Goal: Check status: Check status

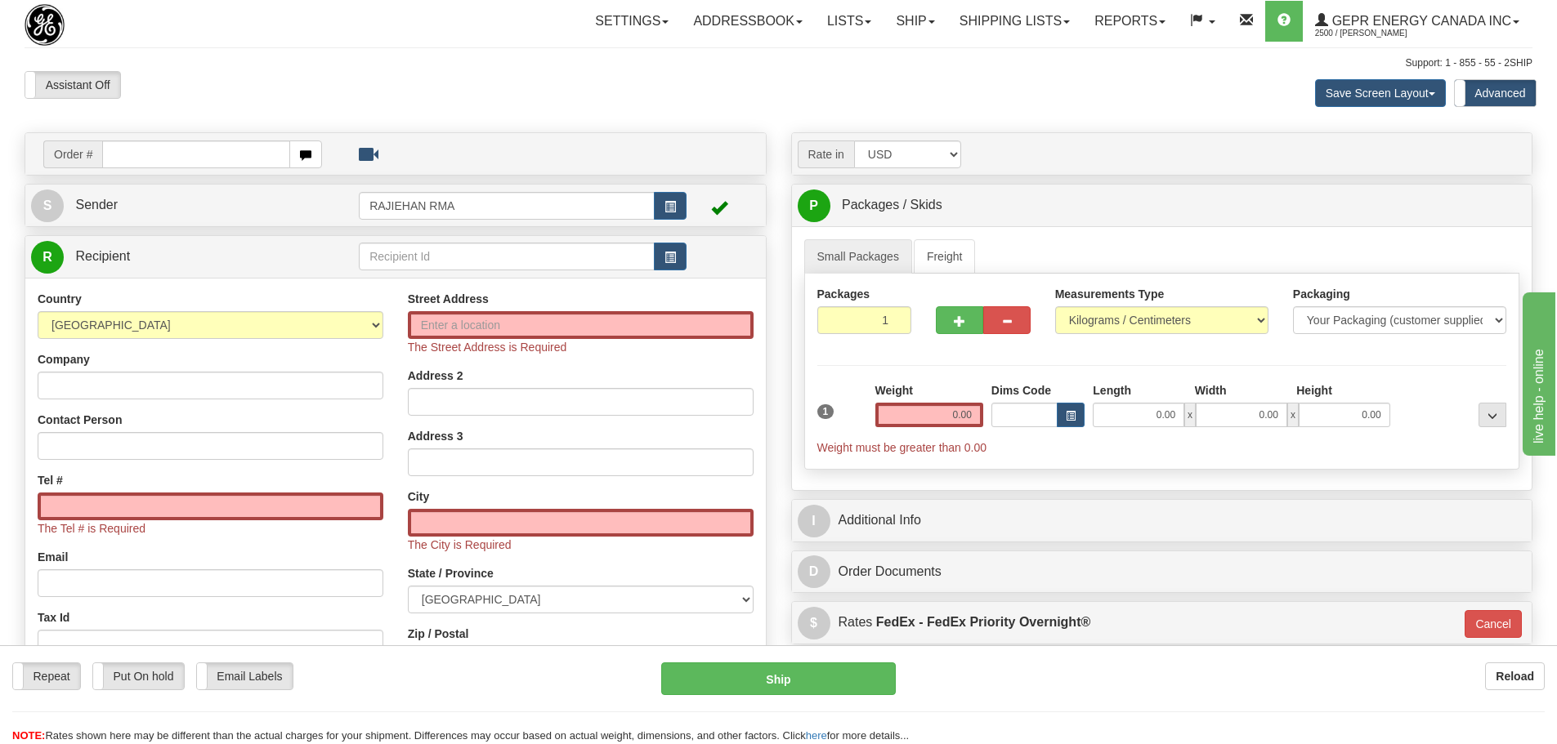
click at [935, 78] on div "Save Screen Layout Save Layout Reset to Default Standard Advanced" at bounding box center [1225, 93] width 638 height 44
click at [512, 74] on div "Assistant On Assistant Off Do a return Do a return" at bounding box center [331, 85] width 638 height 28
click at [521, 38] on div "Settings Shipping Preferences Fields Preferences New Store Connections Addressb…" at bounding box center [909, 21] width 1243 height 41
click at [463, 105] on div "Assistant On Assistant Off Do a return Do a return Previous Next Save Screen La…" at bounding box center [778, 93] width 1532 height 44
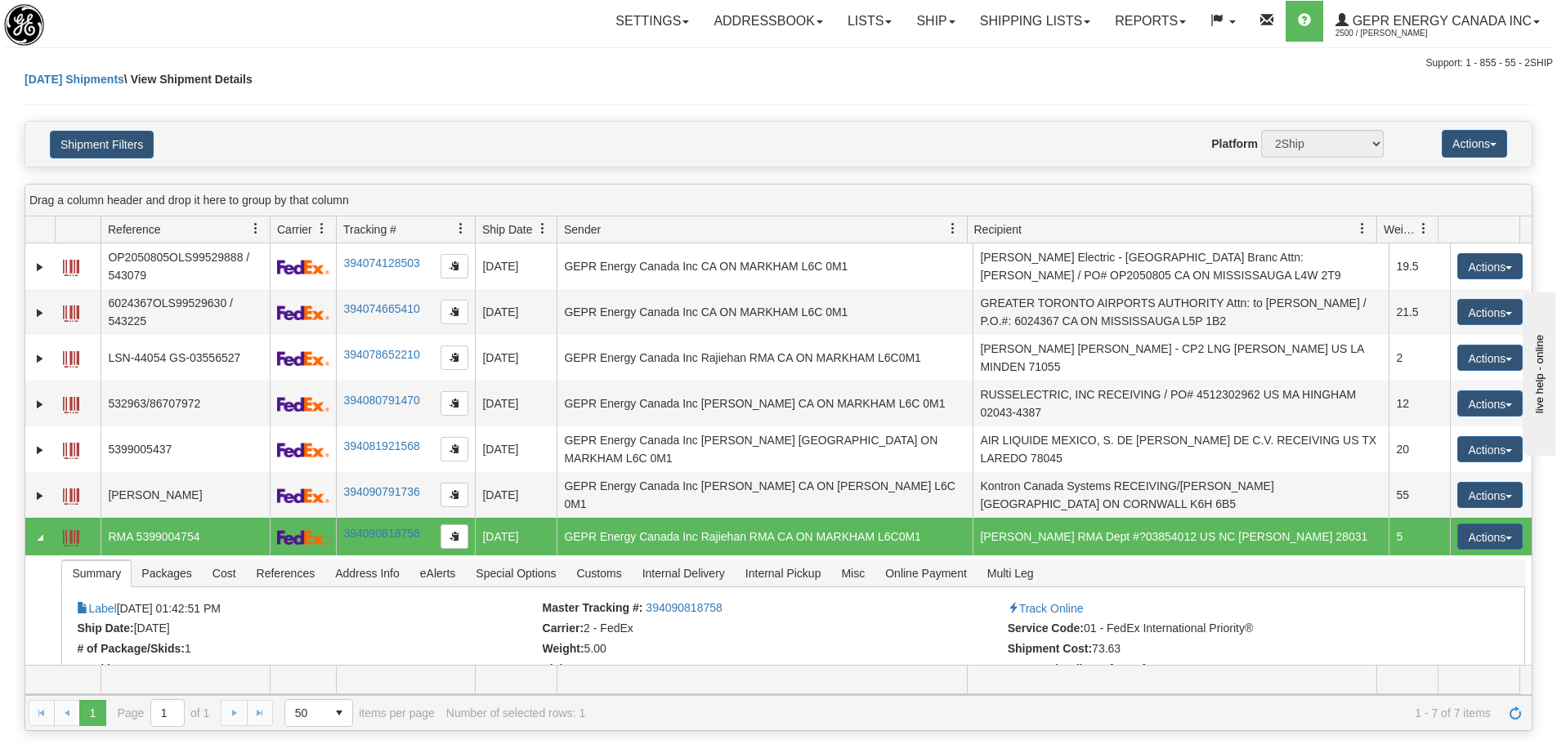
click at [904, 90] on div "Today Shipments \ View Shipment Details" at bounding box center [778, 96] width 1507 height 50
click at [686, 95] on div "Today Shipments \ View Shipment Details" at bounding box center [778, 96] width 1507 height 50
click at [1039, 18] on link "Shipping lists" at bounding box center [1034, 21] width 135 height 41
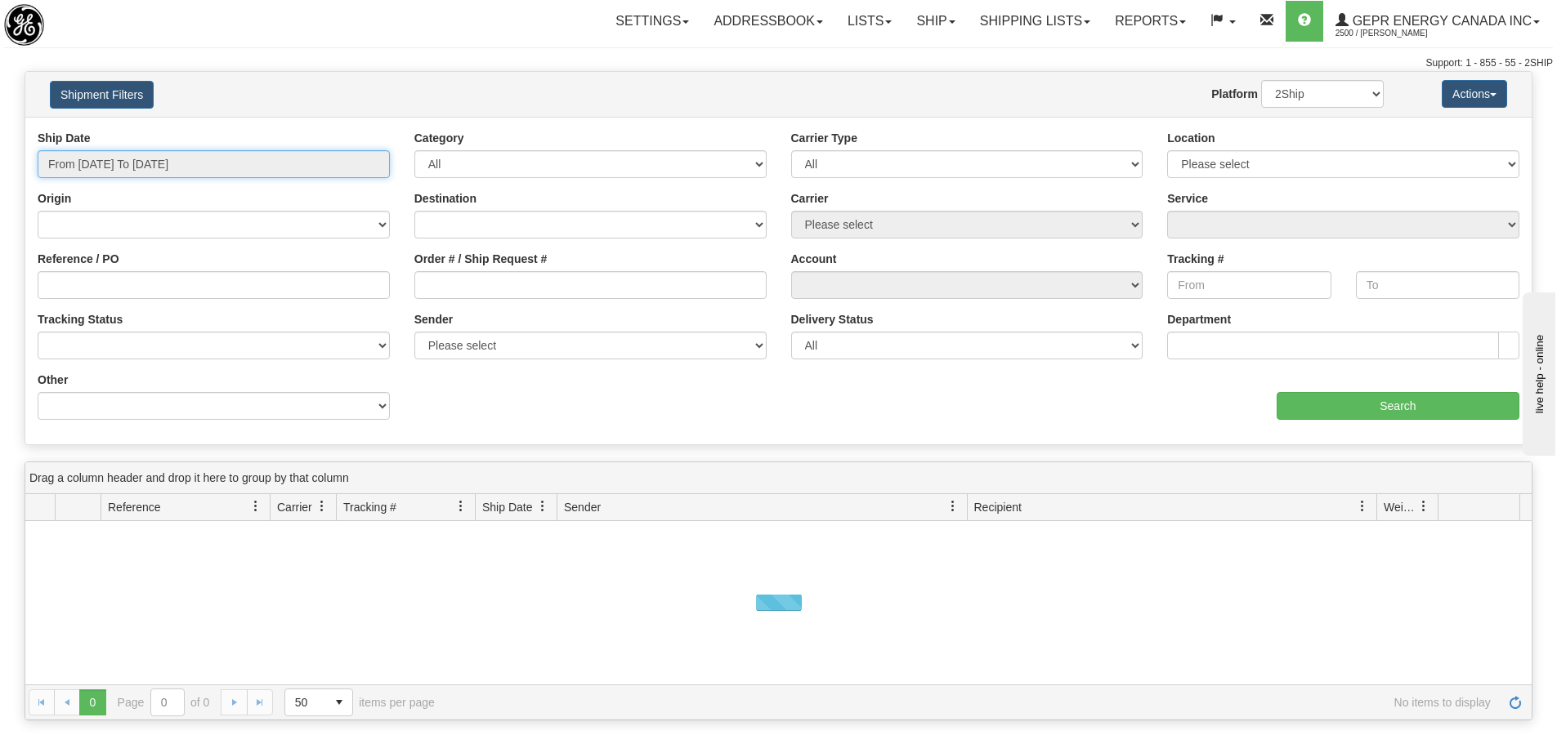
click at [181, 161] on input "From 10/08/2025 To 10/09/2025" at bounding box center [214, 164] width 352 height 28
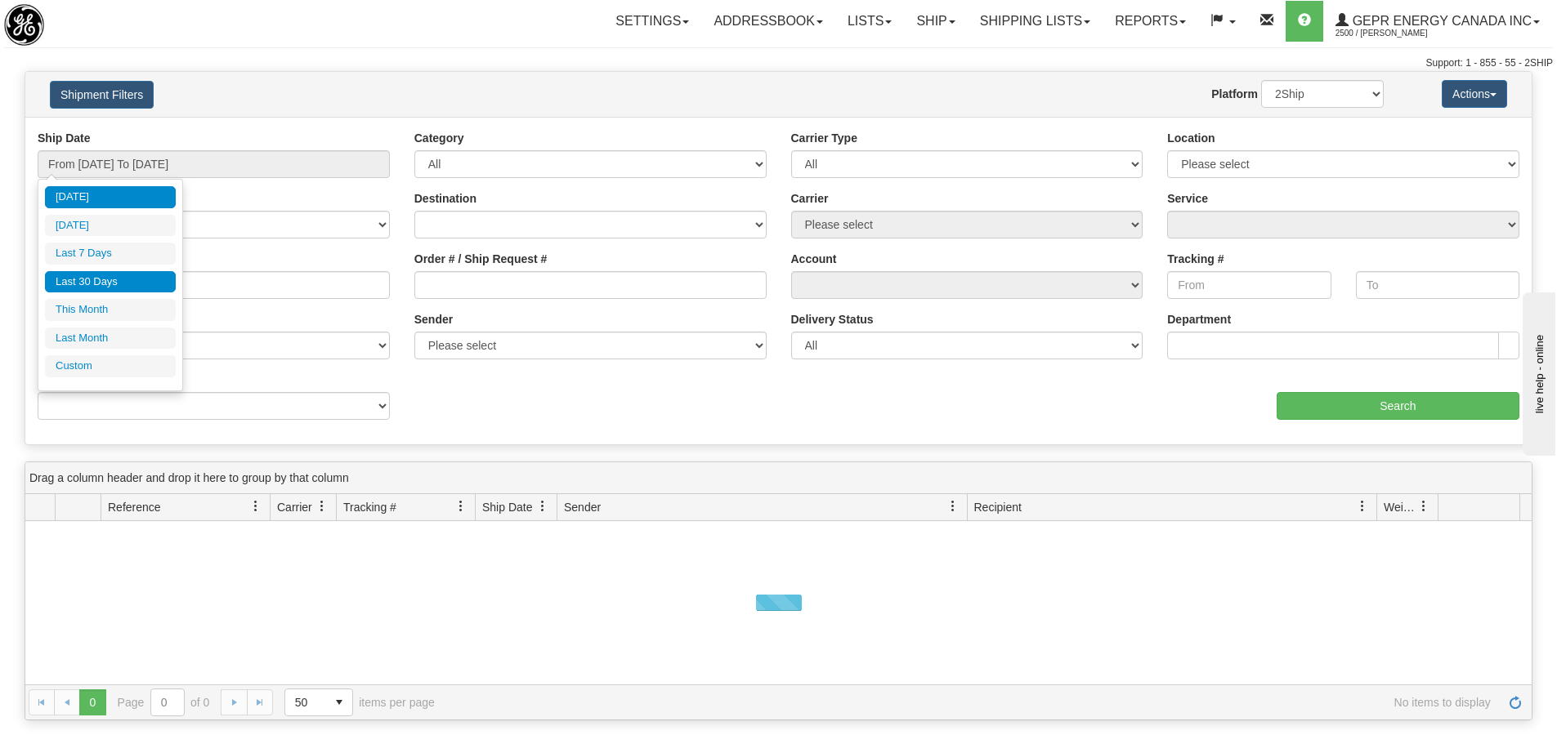
click at [142, 278] on li "Last 30 Days" at bounding box center [110, 282] width 131 height 22
type input "From 09/10/2025 To 10/09/2025"
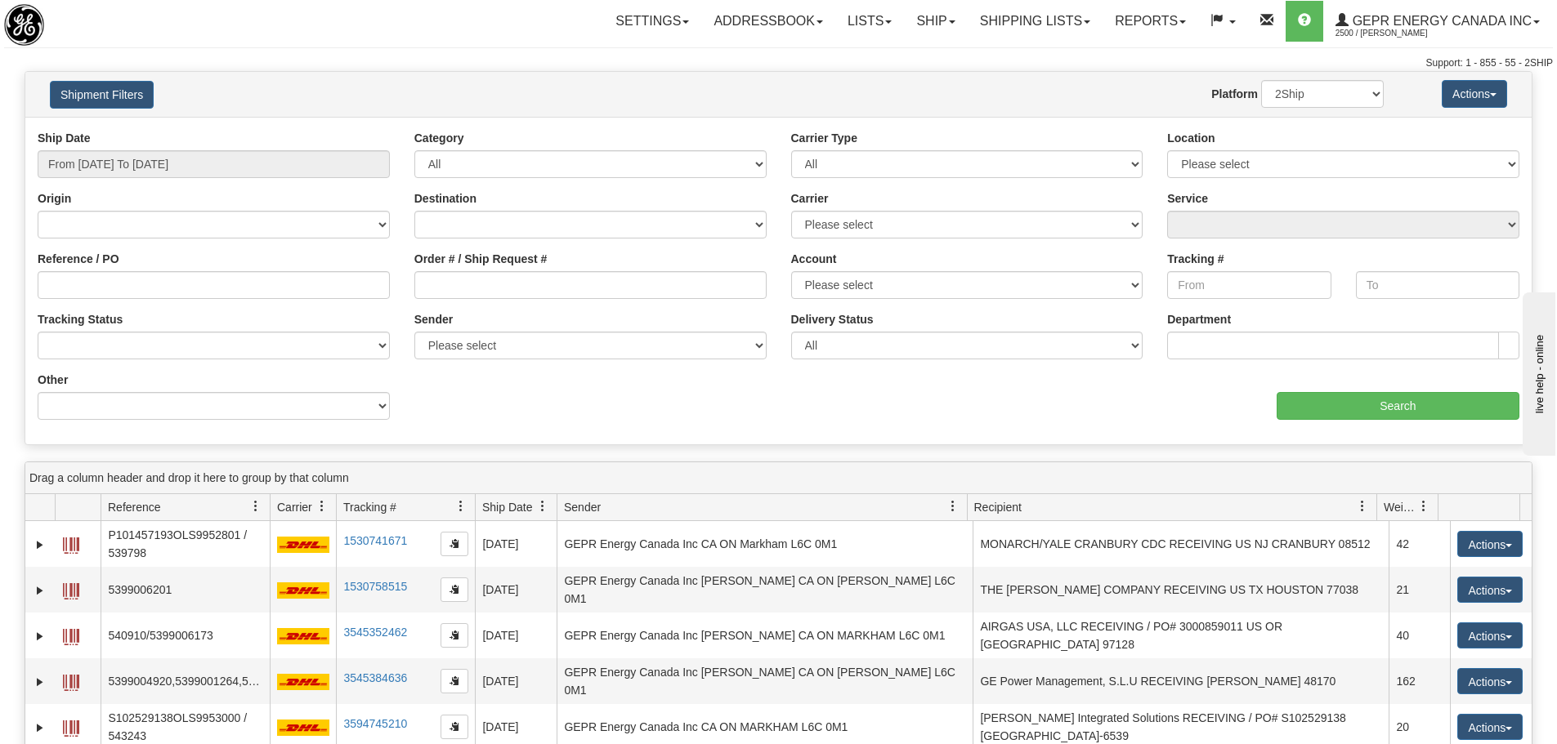
click at [1218, 301] on div "Tracking #" at bounding box center [1249, 281] width 188 height 60
click at [1217, 289] on input "Tracking #" at bounding box center [1248, 285] width 163 height 28
paste input "392630559379"
type input "392630559379"
click at [1353, 408] on input "Search" at bounding box center [1397, 406] width 243 height 28
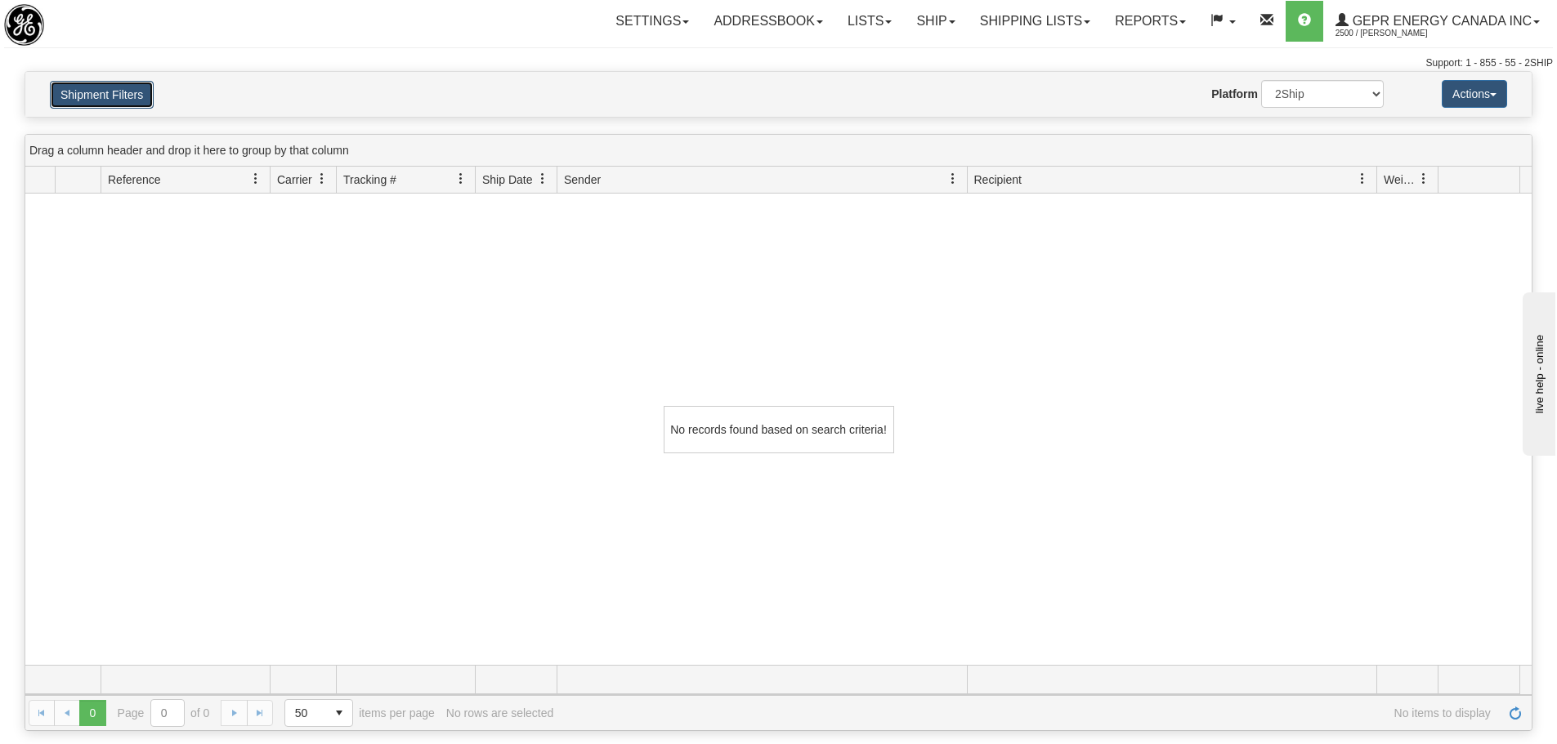
click at [118, 96] on button "Shipment Filters" at bounding box center [102, 95] width 104 height 28
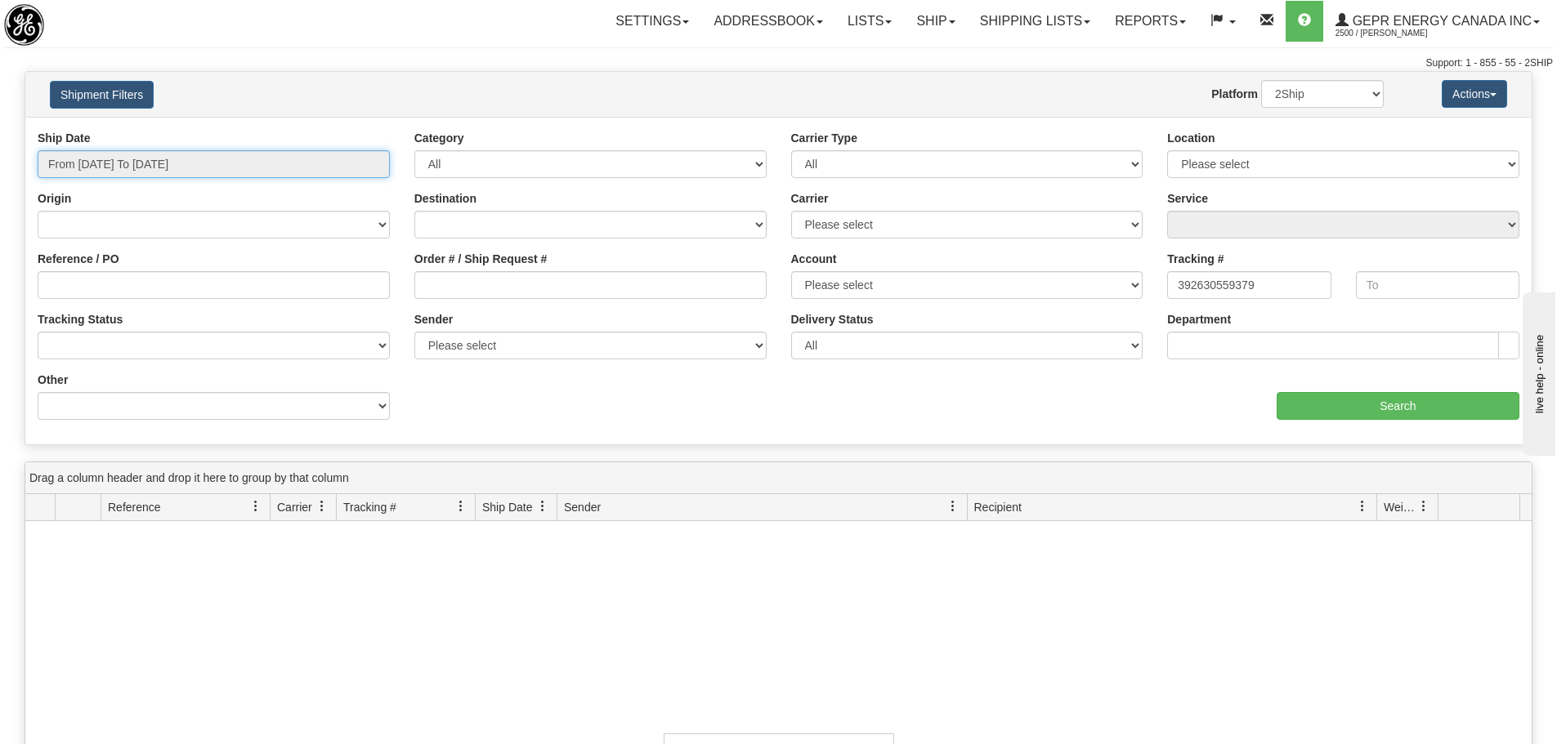
click at [279, 157] on input "From 09/10/2025 To 10/09/2025" at bounding box center [214, 164] width 352 height 28
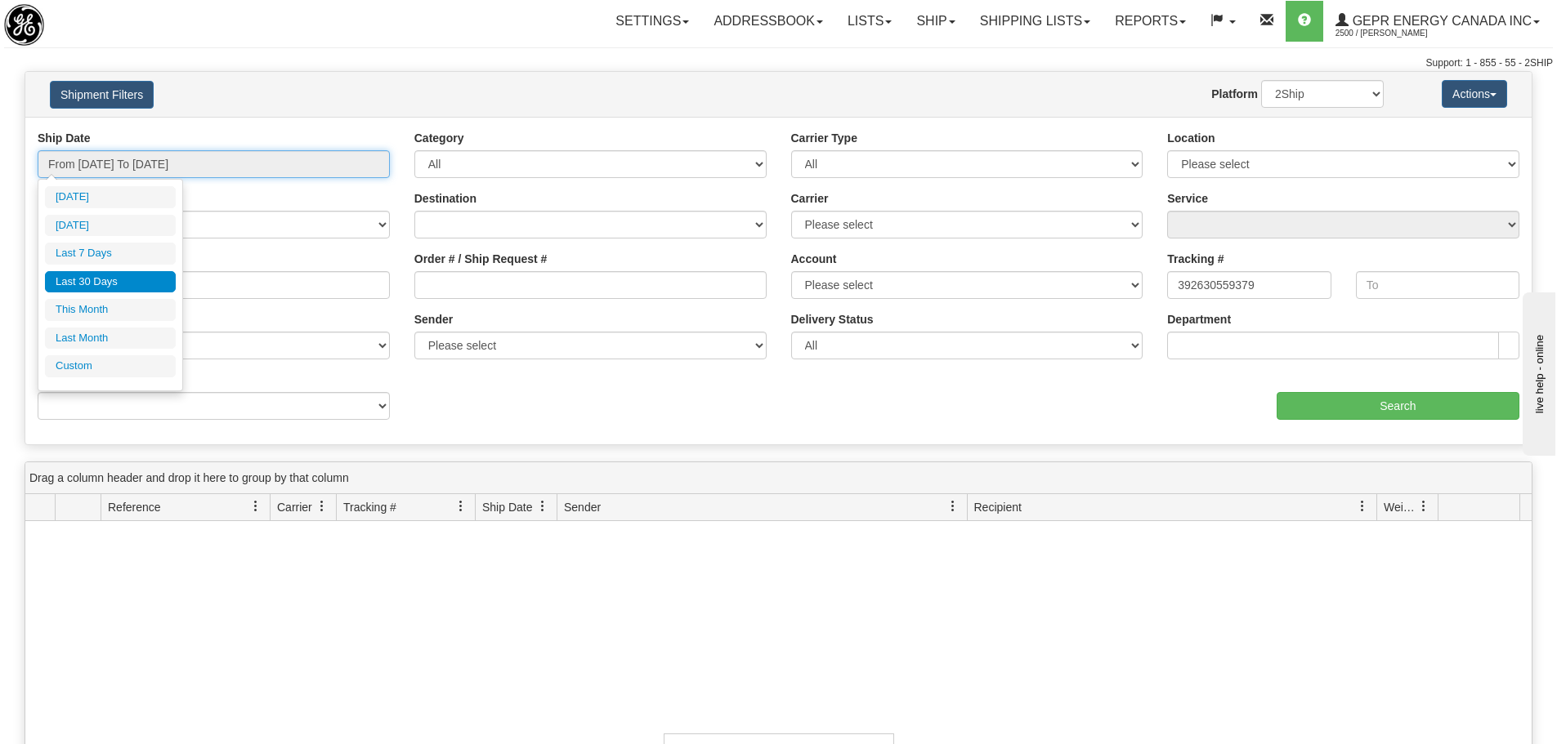
click at [171, 159] on input "From 09/10/2025 To 10/09/2025" at bounding box center [214, 164] width 352 height 28
type input "10/01/2025"
type input "10/31/2025"
type input "09/10/2025"
type input "[DATE]"
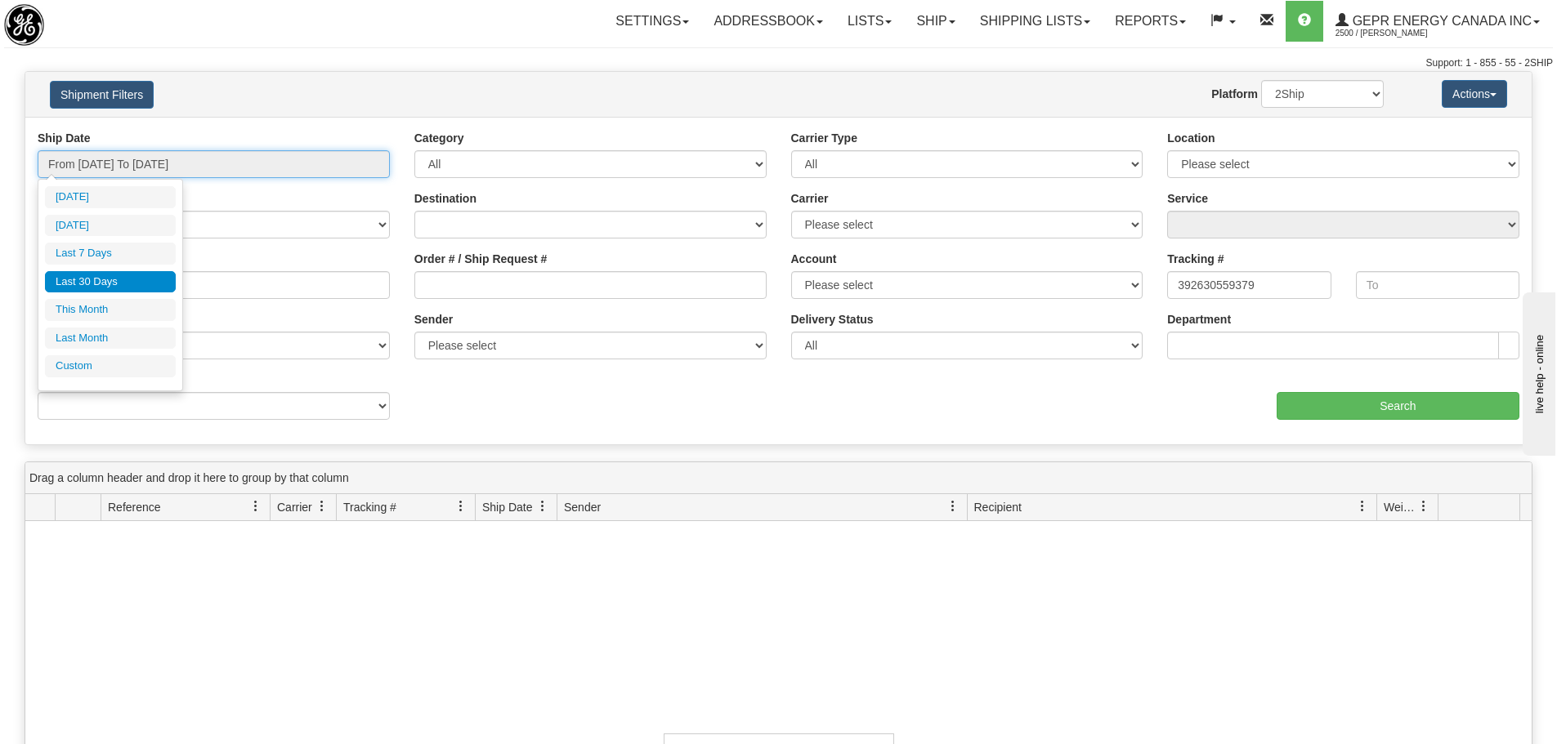
type input "09/01/2025"
type input "09/30/2025"
type input "09/10/2025"
type input "[DATE]"
click at [108, 358] on li "Custom" at bounding box center [110, 366] width 131 height 22
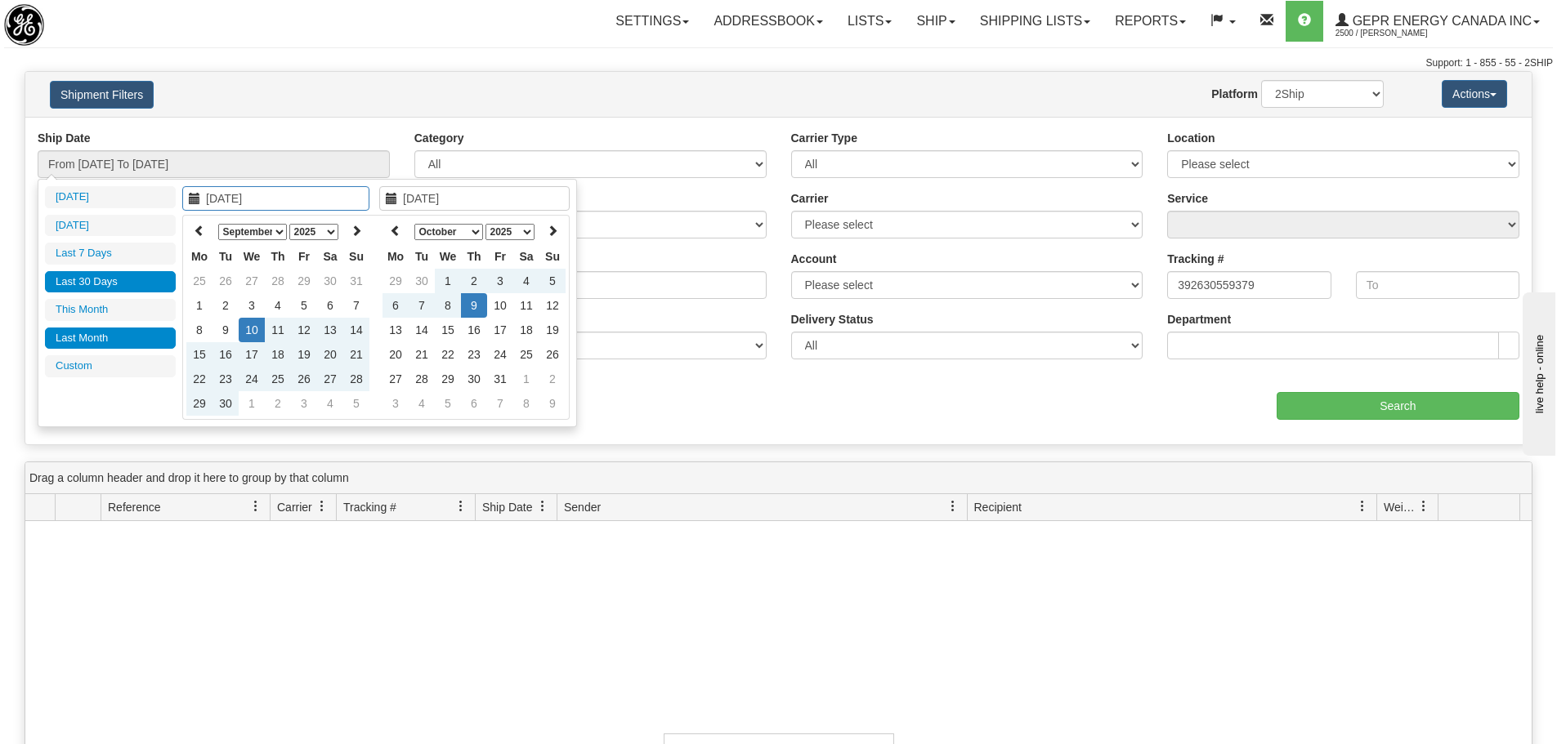
type input "09/01/2025"
type input "09/30/2025"
type input "09/10/2025"
type input "[DATE]"
type input "10/01/2025"
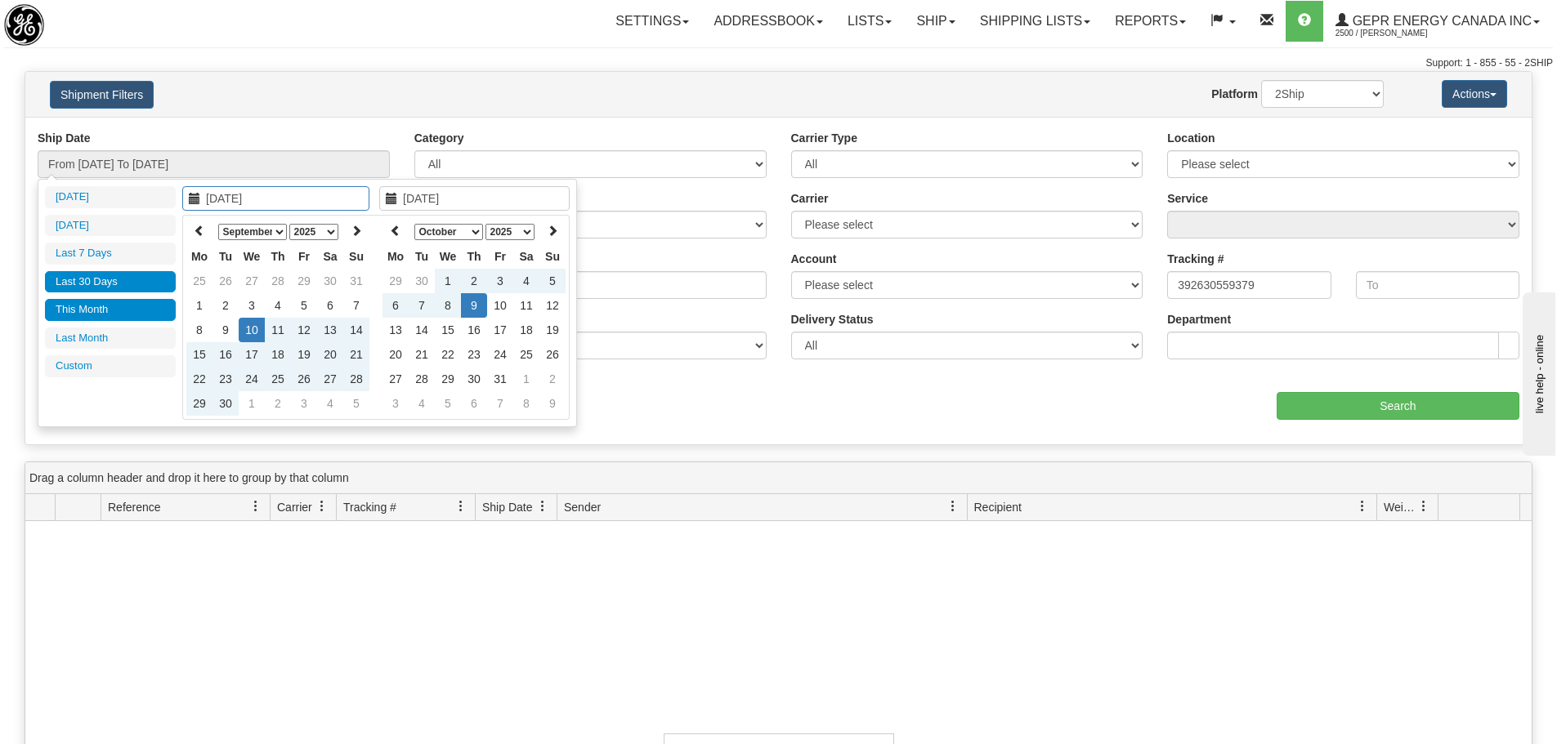
type input "10/31/2025"
type input "09/10/2025"
type input "[DATE]"
click at [255, 230] on select "January February March April May June July August September October November De…" at bounding box center [252, 232] width 69 height 16
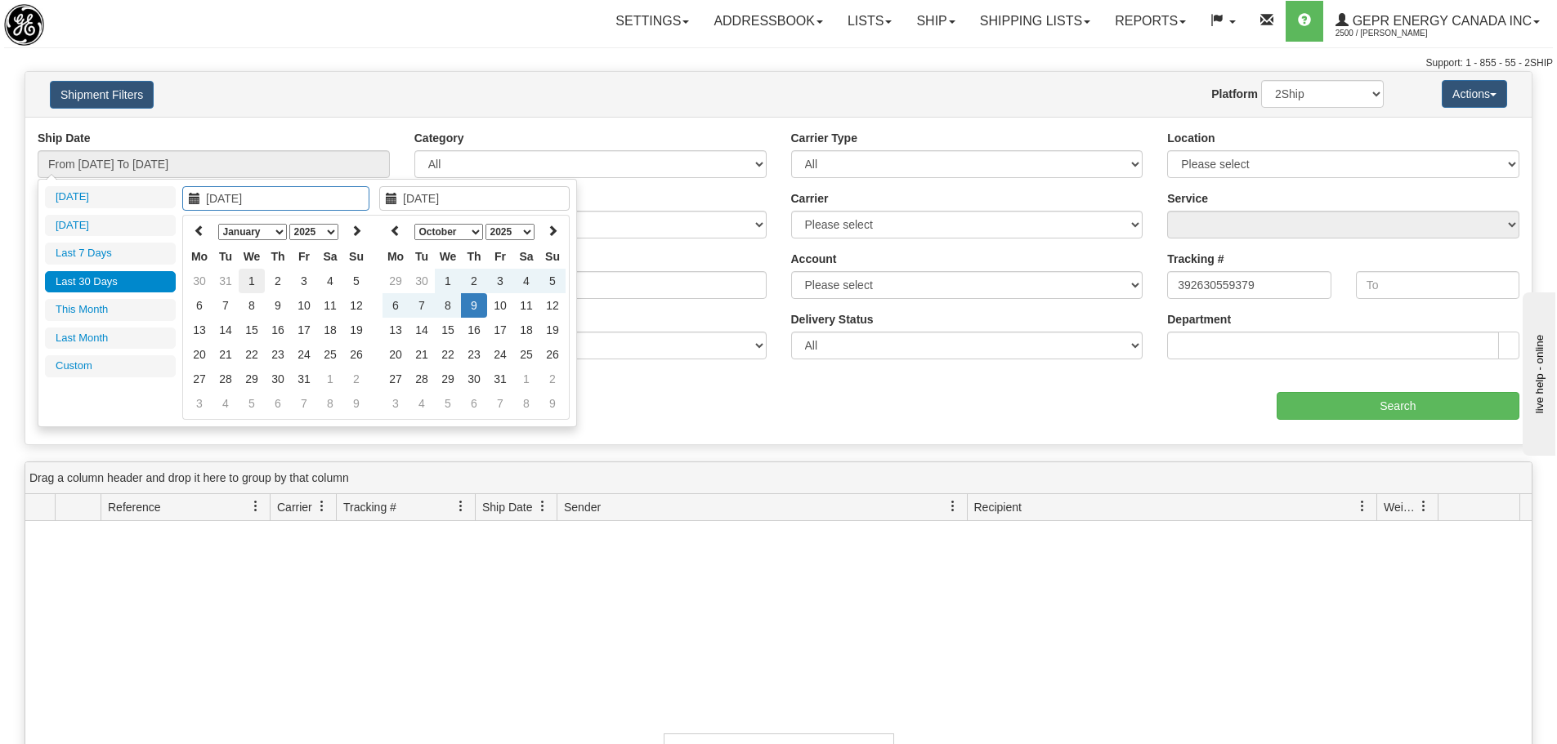
type input "01/01/2025"
click at [259, 275] on td "1" at bounding box center [252, 281] width 26 height 25
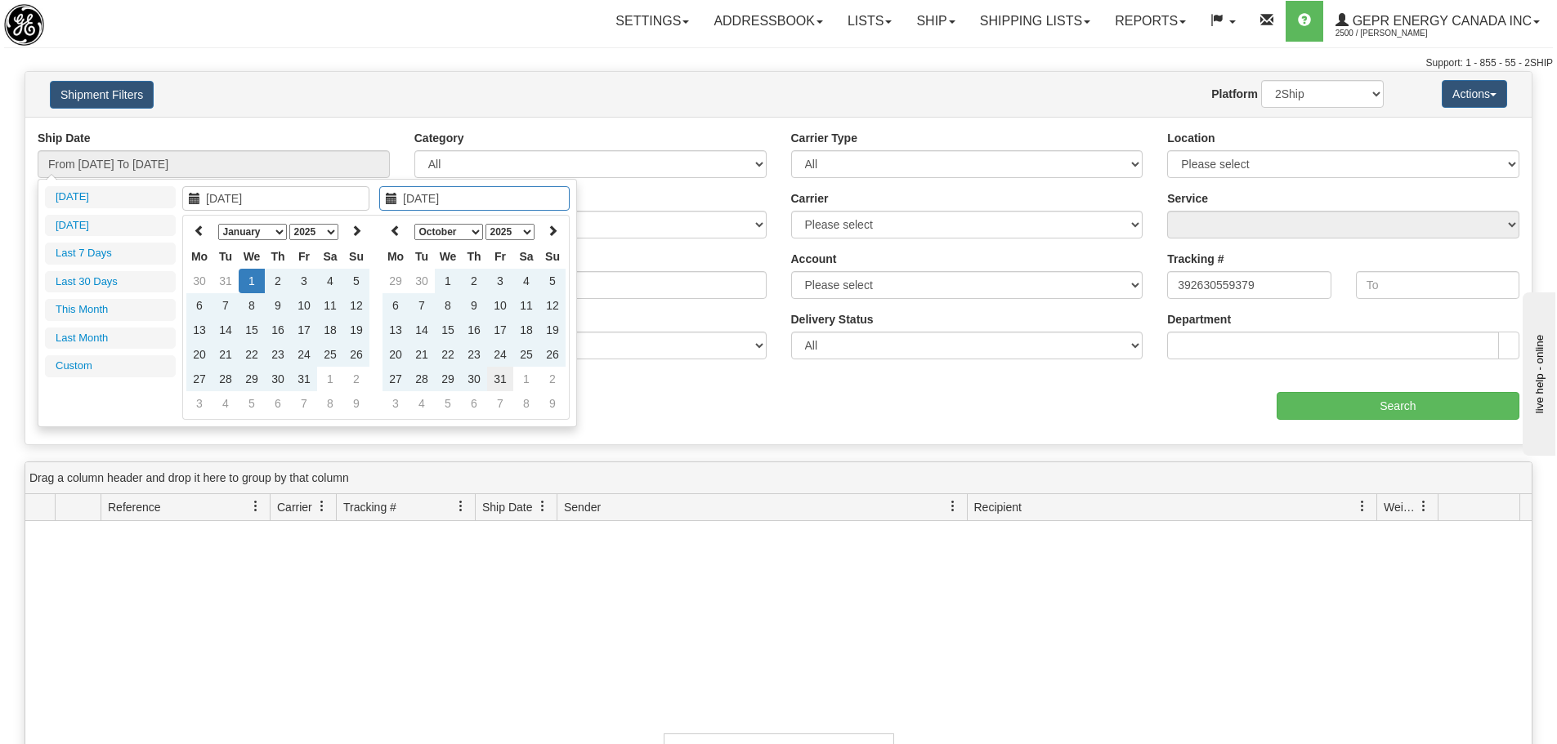
type input "10/31/2025"
click at [494, 381] on td "31" at bounding box center [500, 379] width 26 height 25
type input "From 01/01/2025 To 10/31/2025"
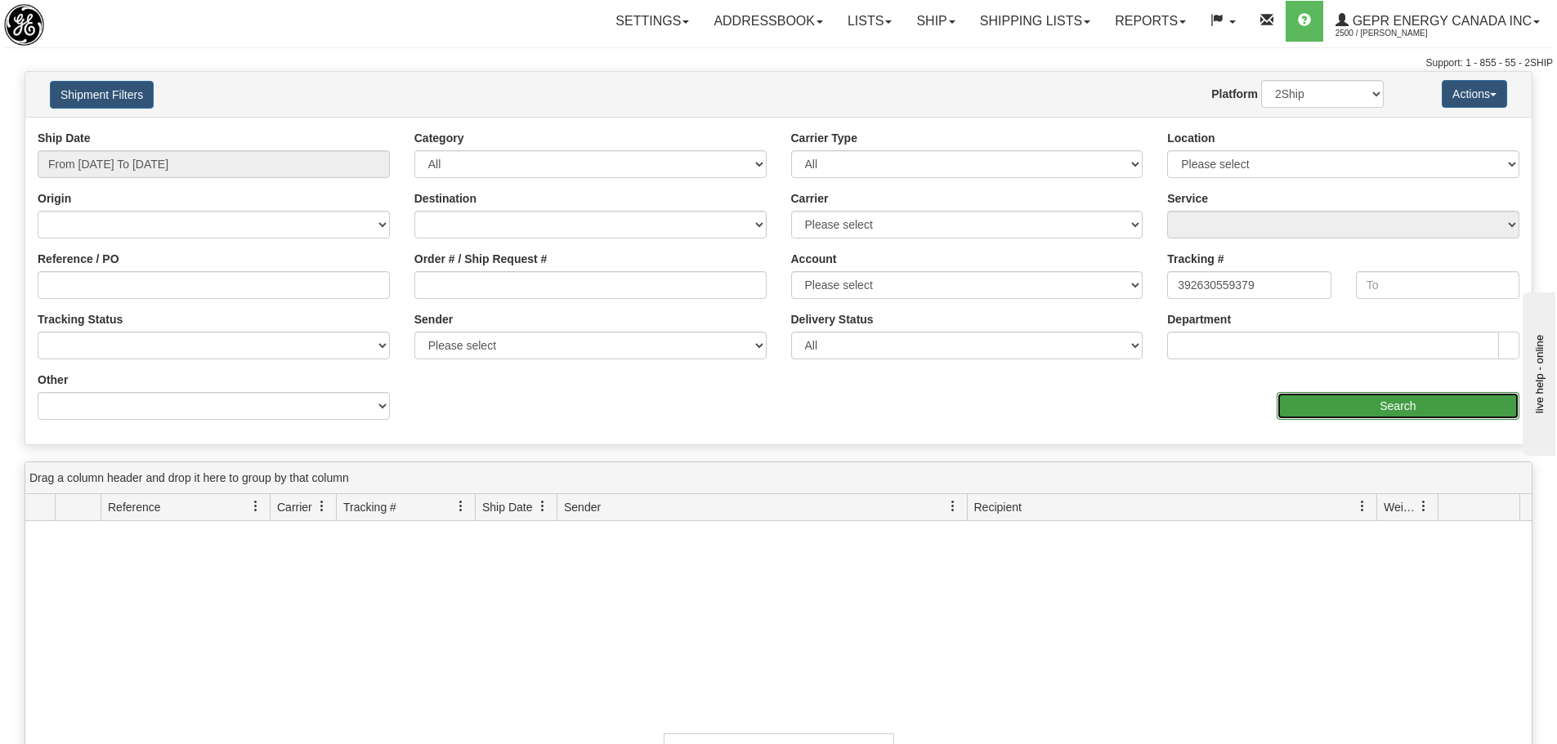
click at [1449, 394] on input "Search" at bounding box center [1397, 406] width 243 height 28
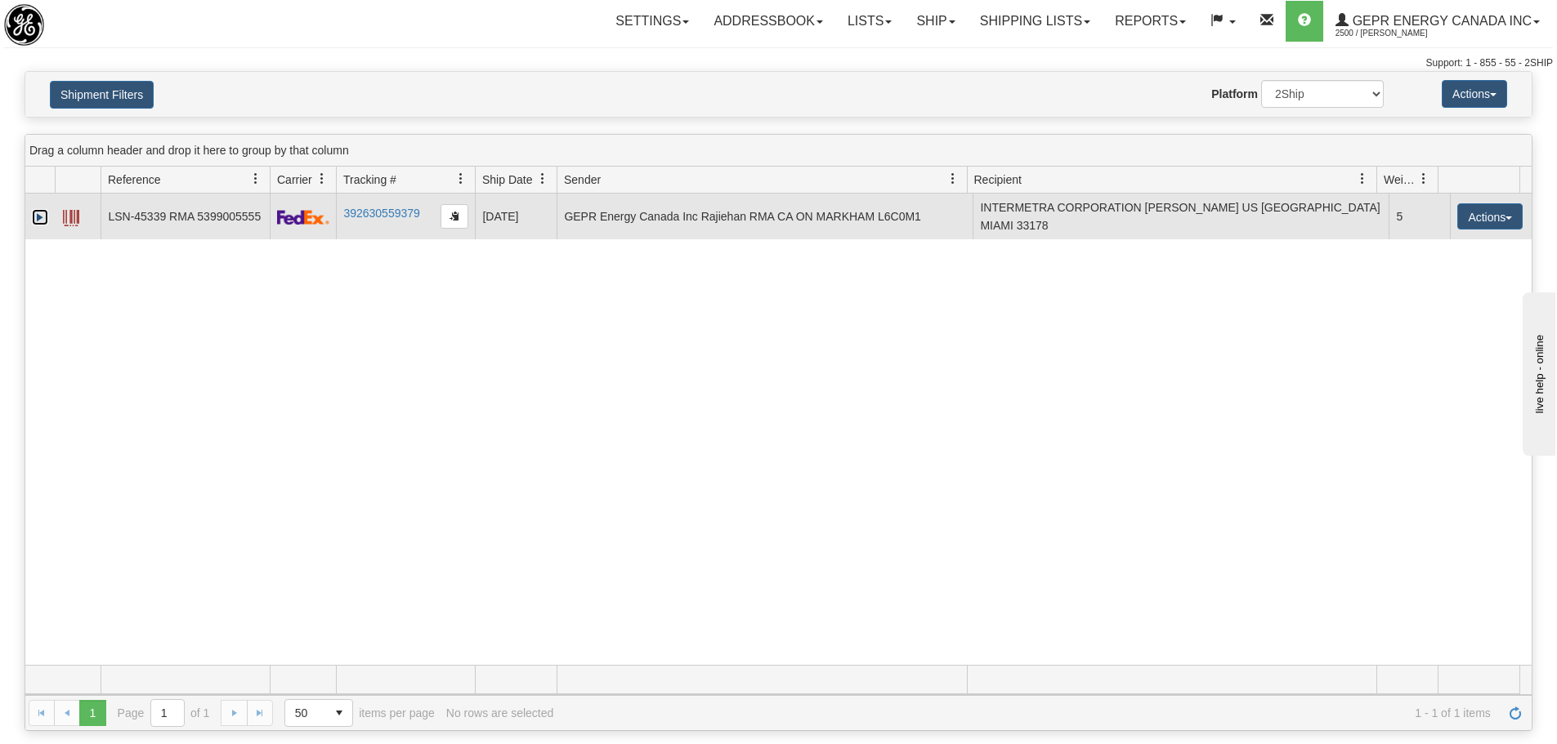
click at [39, 213] on link "Expand" at bounding box center [40, 217] width 16 height 16
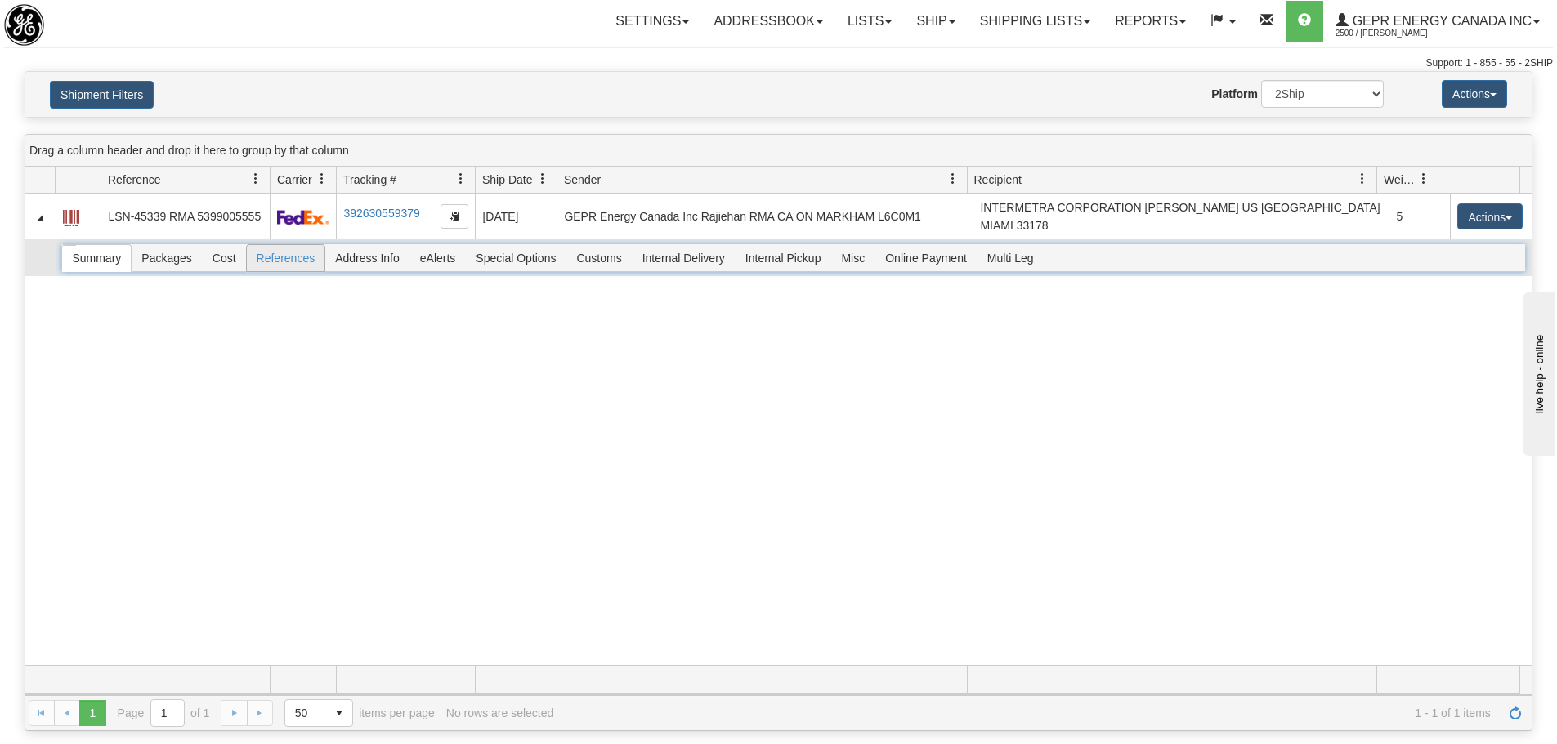
click at [297, 258] on span "References" at bounding box center [286, 258] width 78 height 26
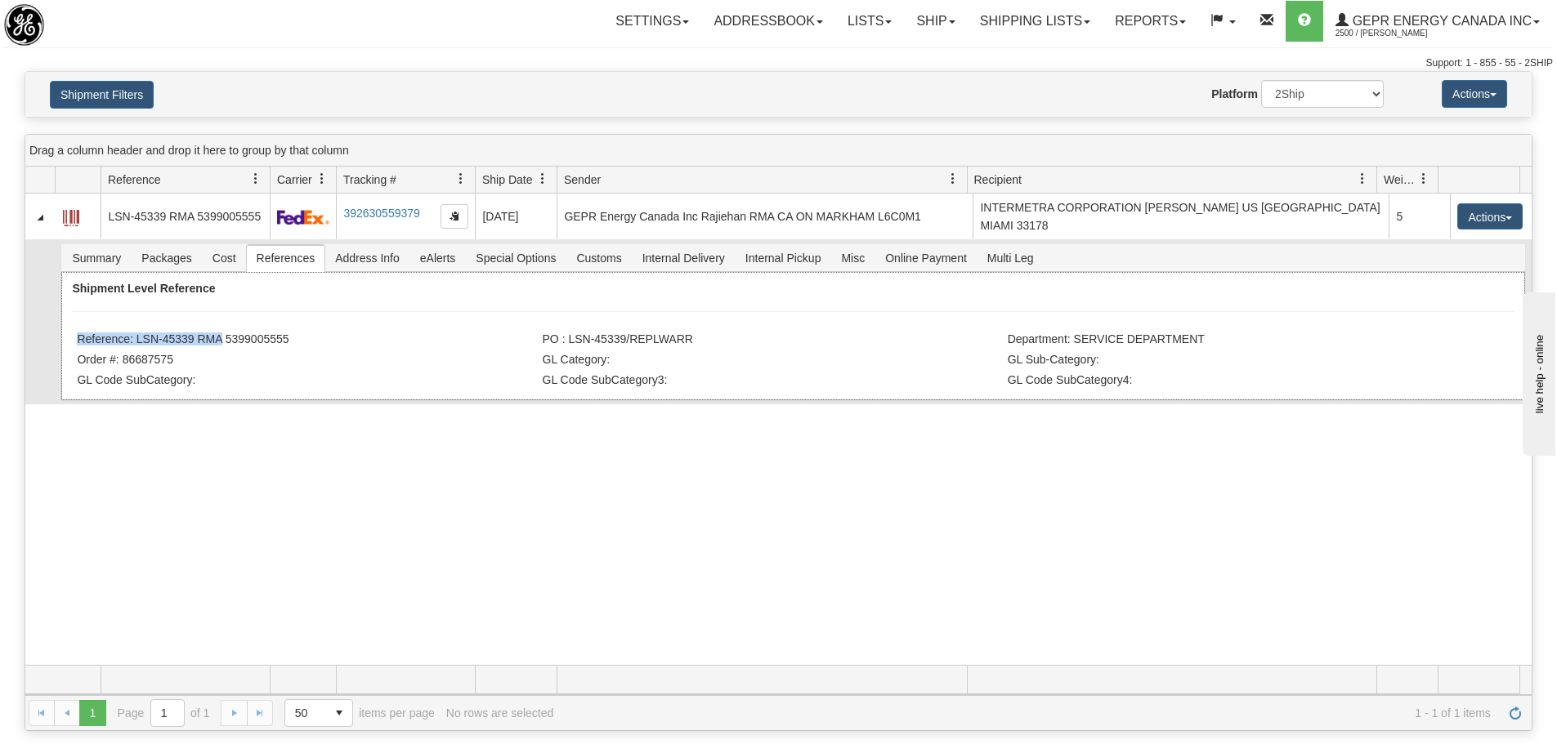
drag, startPoint x: 297, startPoint y: 322, endPoint x: 225, endPoint y: 341, distance: 74.3
click at [209, 331] on div "Shipment Level Reference Reference: LSN-45339 RMA 5399005555 PO : LSN-45339/REP…" at bounding box center [792, 336] width 1463 height 128
click at [292, 343] on div "Shipment Level Reference Reference: LSN-45339 RMA 5399005555 PO : LSN-45339/REP…" at bounding box center [792, 336] width 1463 height 128
click at [293, 340] on li "Reference: LSN-45339 RMA 5399005555" at bounding box center [307, 341] width 461 height 16
drag, startPoint x: 293, startPoint y: 336, endPoint x: 134, endPoint y: 335, distance: 158.5
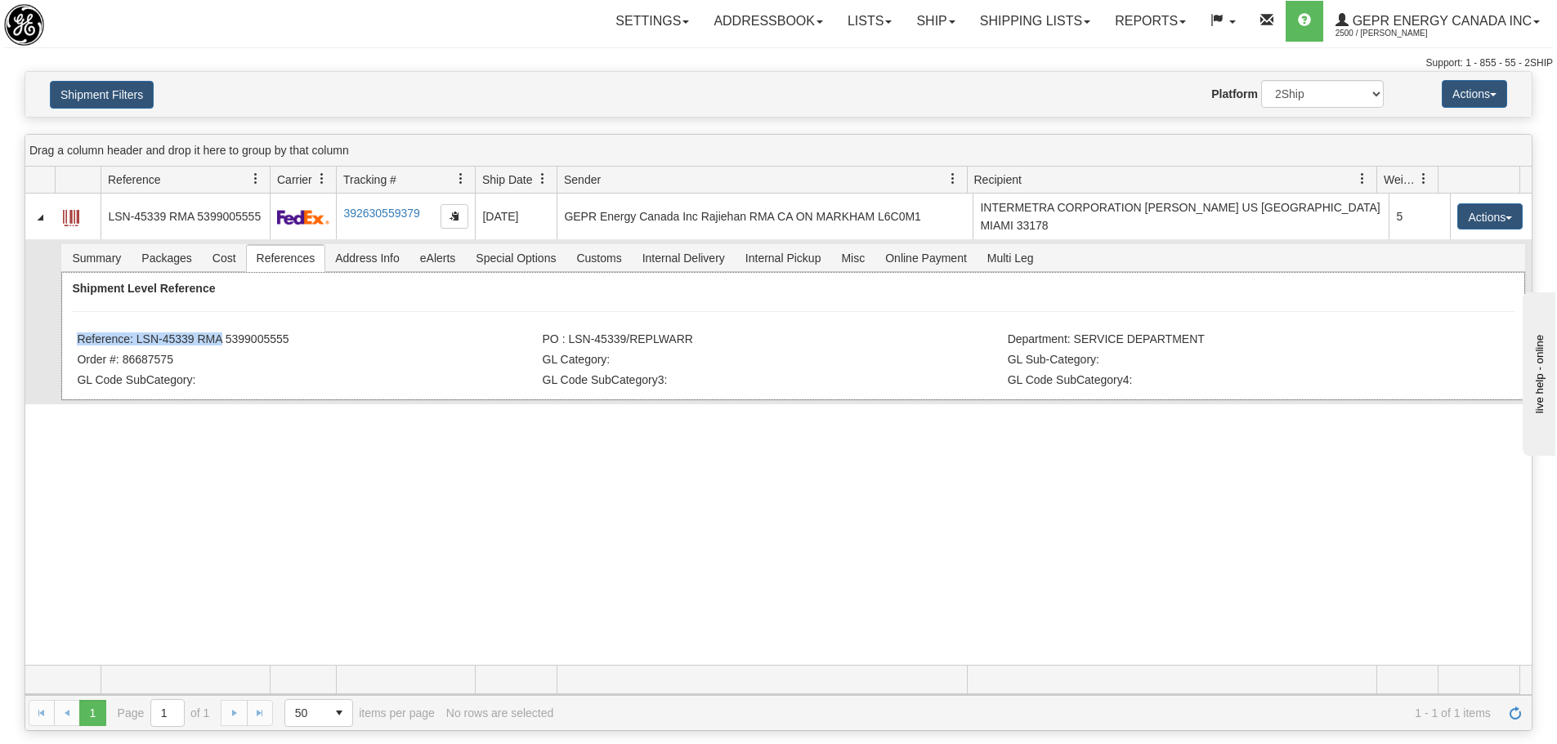
click at [134, 335] on li "Reference: LSN-45339 RMA 5399005555" at bounding box center [307, 341] width 461 height 16
copy li "LSN-45339 RMA 5399005555"
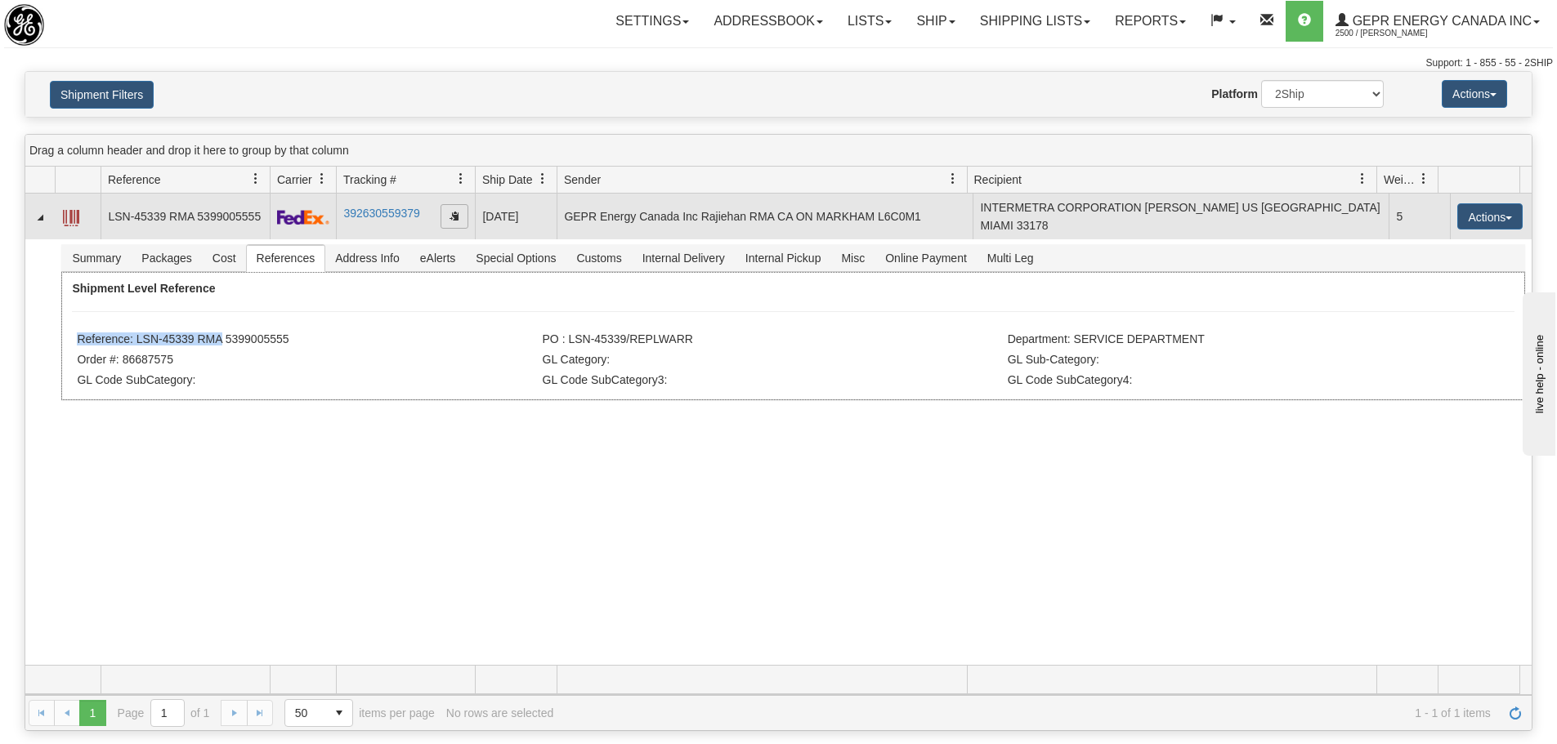
click at [453, 211] on span "button" at bounding box center [454, 216] width 10 height 10
copy li "LSN-45339 RMA 5399005555"
